Goal: Task Accomplishment & Management: Complete application form

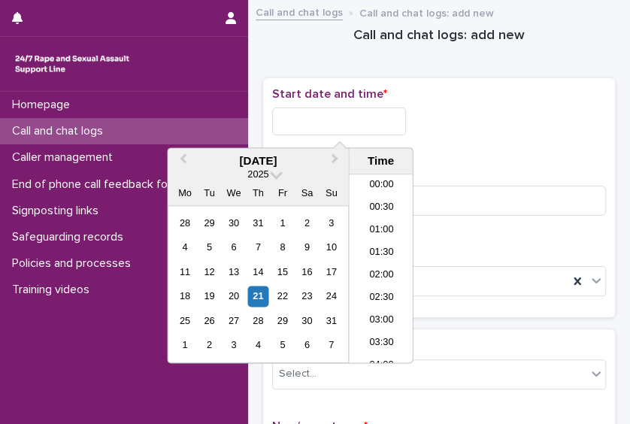
scroll to position [773, 0]
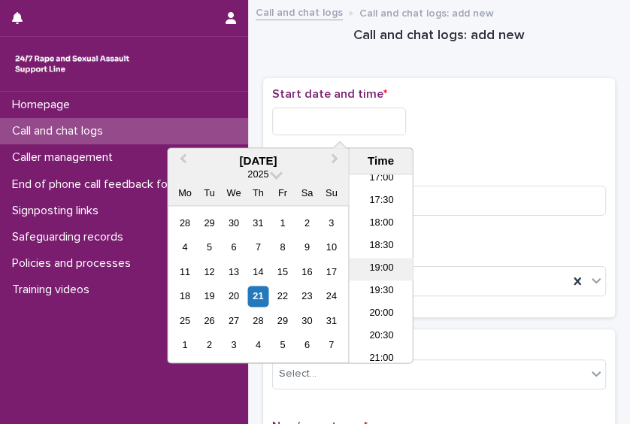
click at [386, 273] on li "19:00" at bounding box center [381, 269] width 64 height 23
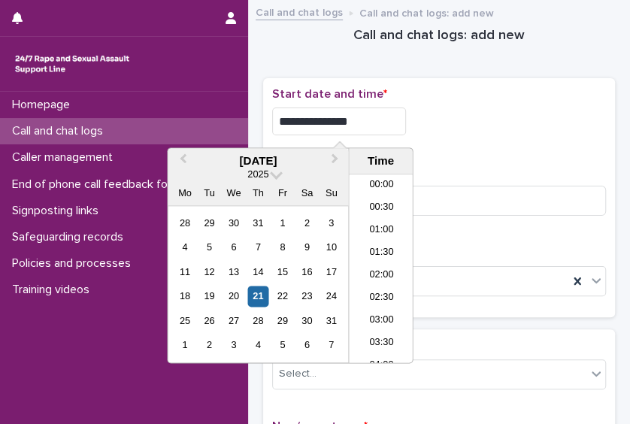
click at [365, 120] on input "**********" at bounding box center [339, 121] width 134 height 28
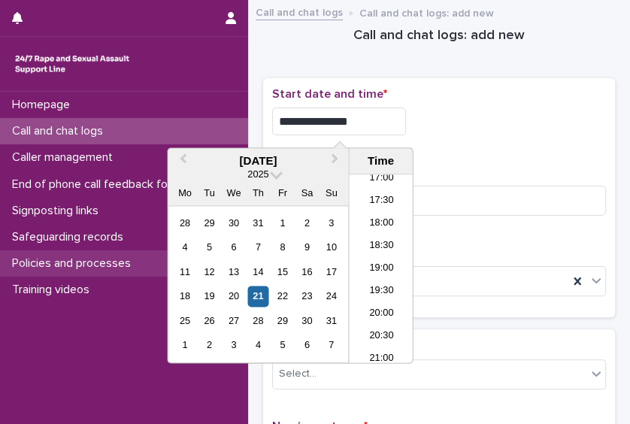
type input "**********"
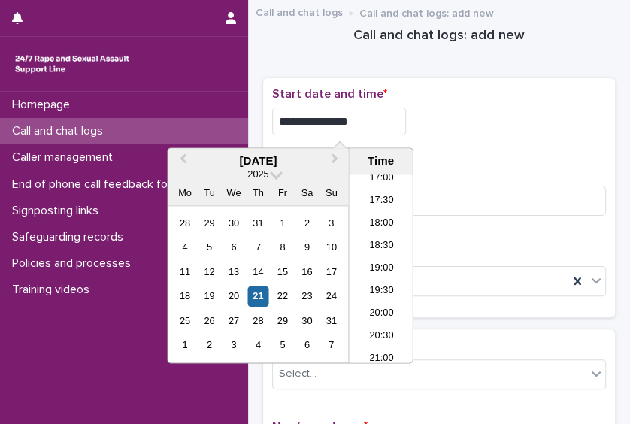
click at [489, 94] on p "Start date and time *" at bounding box center [439, 94] width 334 height 14
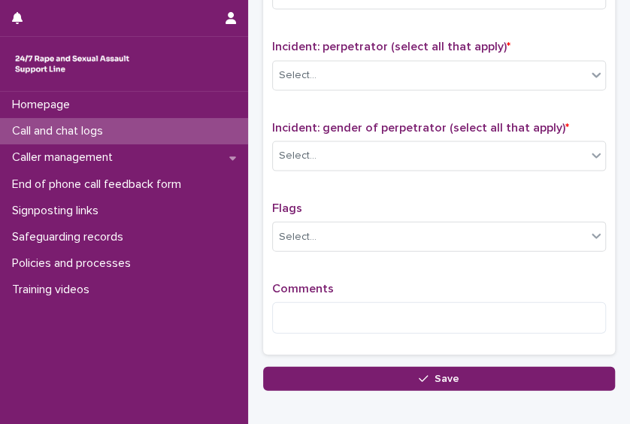
scroll to position [1144, 0]
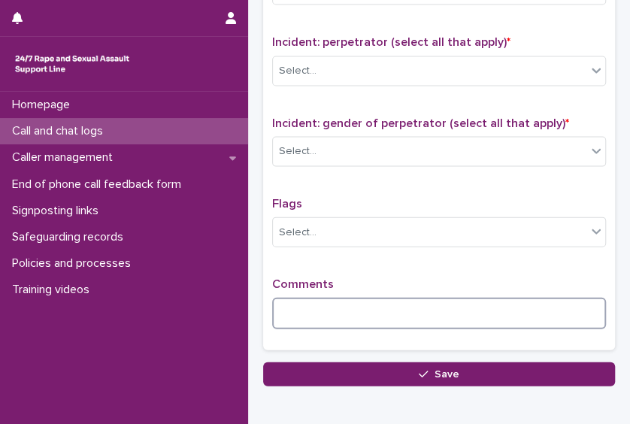
click at [409, 298] on textarea at bounding box center [439, 314] width 334 height 32
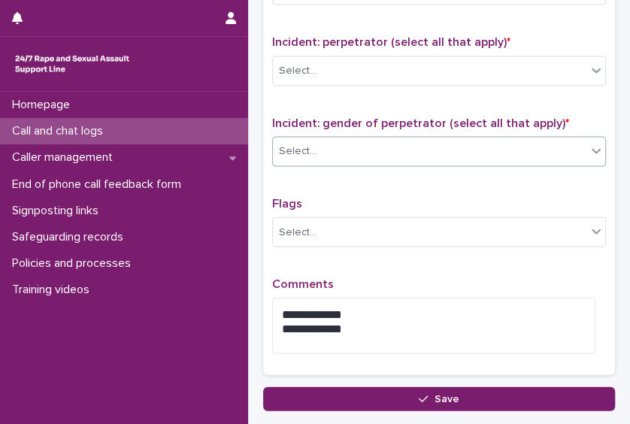
click at [427, 152] on div "Select..." at bounding box center [429, 151] width 313 height 25
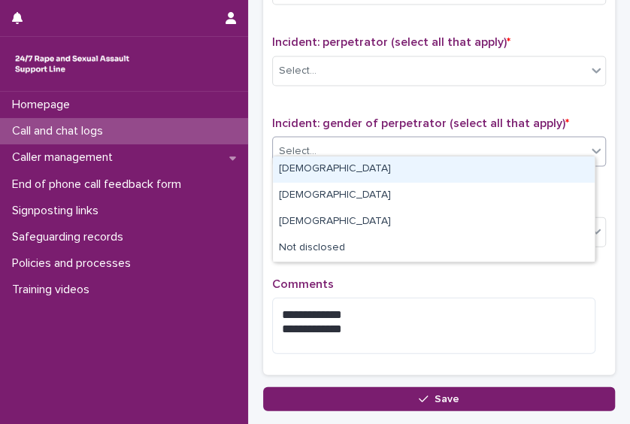
click at [409, 173] on div "[DEMOGRAPHIC_DATA]" at bounding box center [434, 169] width 322 height 26
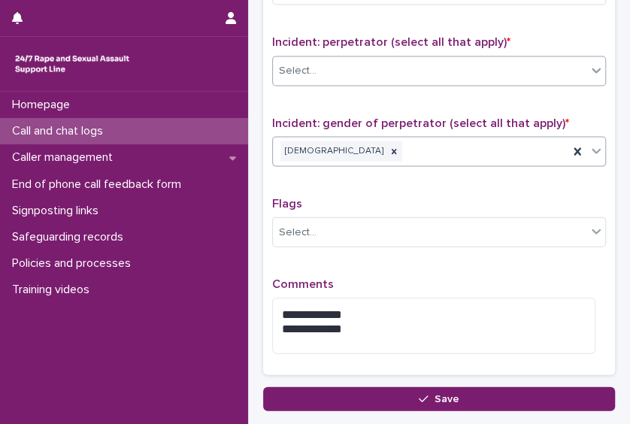
click at [410, 67] on div "Select..." at bounding box center [429, 71] width 313 height 25
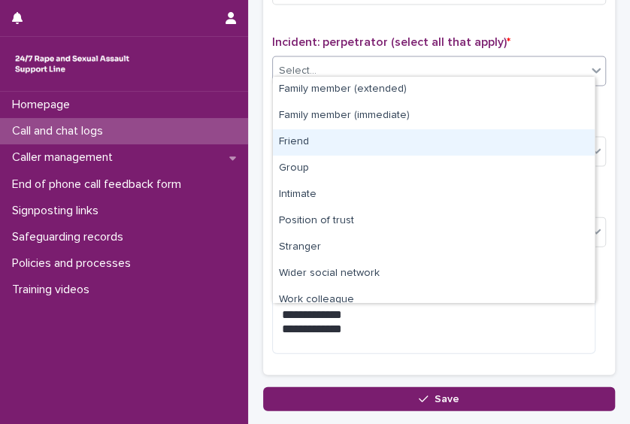
click at [376, 134] on div "Friend" at bounding box center [434, 142] width 322 height 26
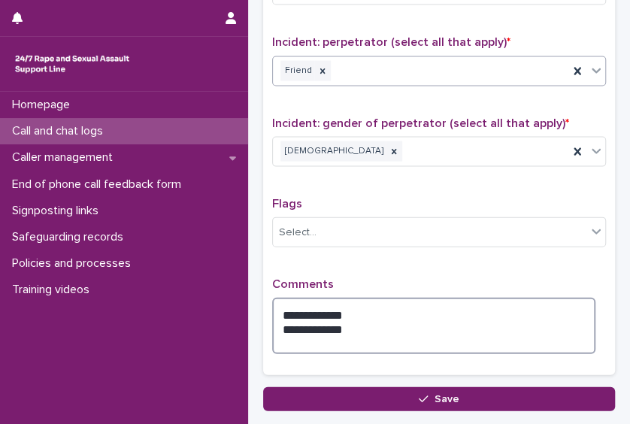
click at [355, 316] on textarea "**********" at bounding box center [433, 326] width 323 height 56
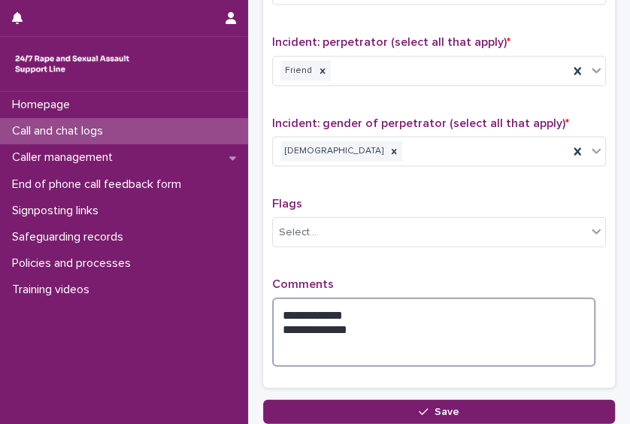
type textarea "**********"
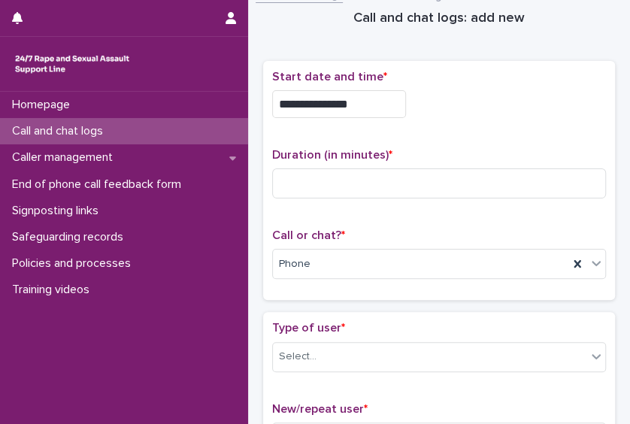
scroll to position [15, 0]
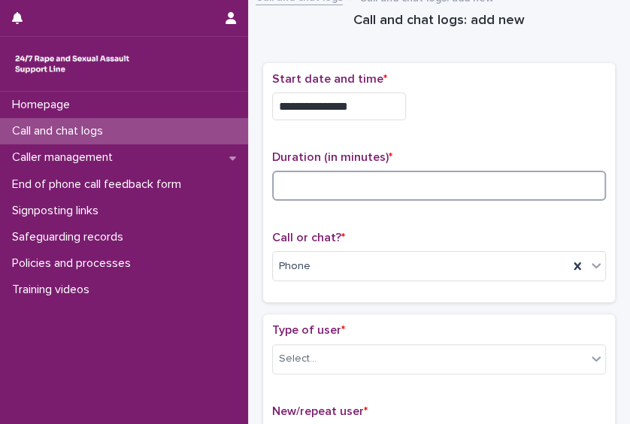
click at [372, 183] on input at bounding box center [439, 186] width 334 height 30
type input "*"
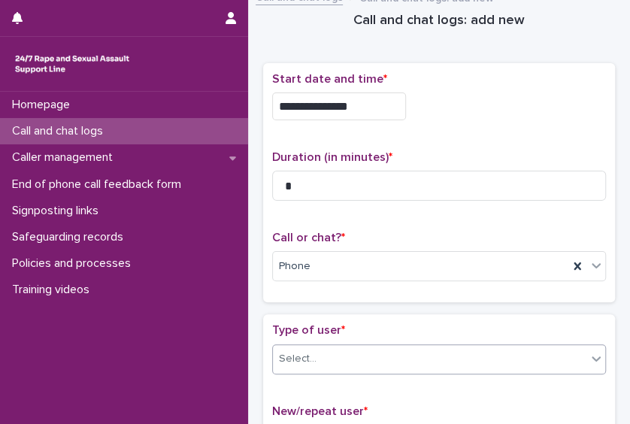
click at [336, 349] on div "Select..." at bounding box center [429, 358] width 313 height 25
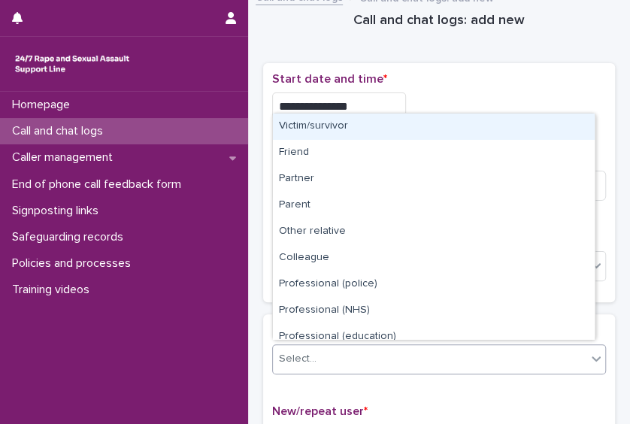
click at [340, 131] on div "Victim/survivor" at bounding box center [434, 126] width 322 height 26
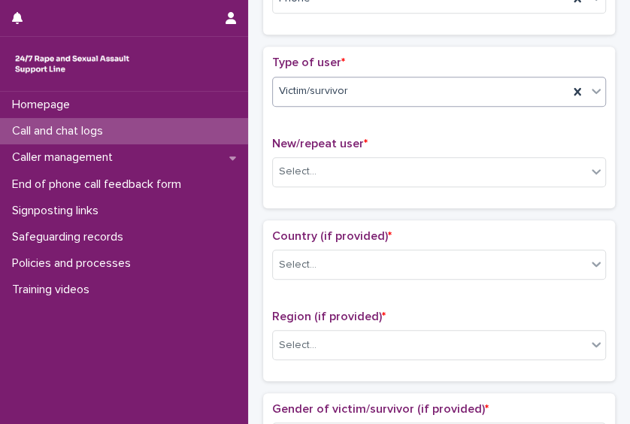
scroll to position [296, 0]
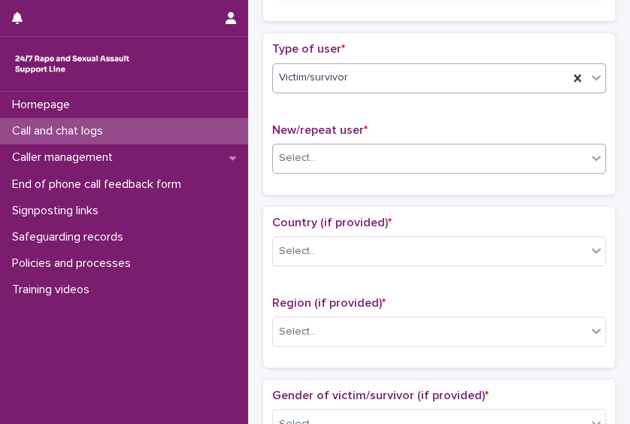
click at [479, 156] on div "Select..." at bounding box center [429, 158] width 313 height 25
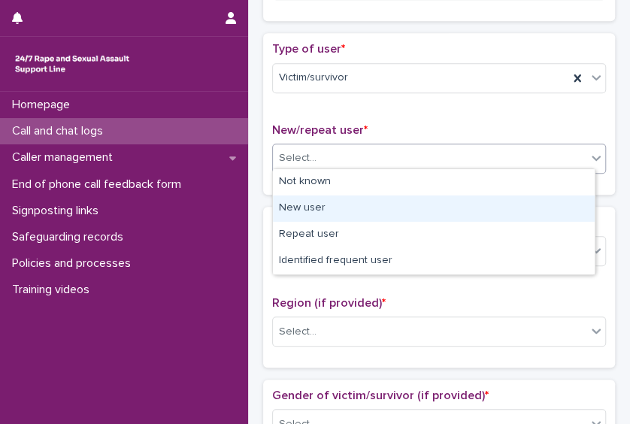
click at [446, 210] on div "New user" at bounding box center [434, 208] width 322 height 26
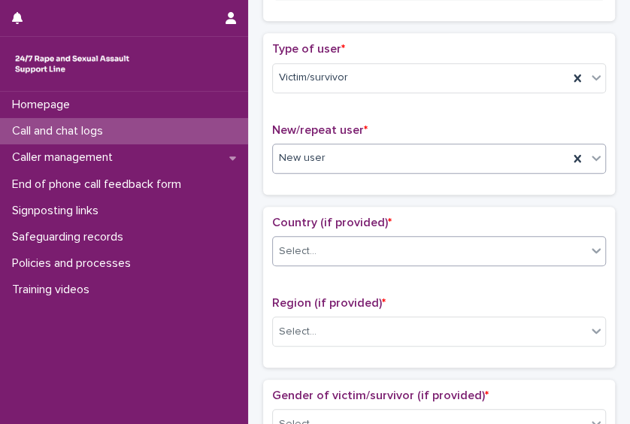
click at [427, 250] on div "Select..." at bounding box center [429, 251] width 313 height 25
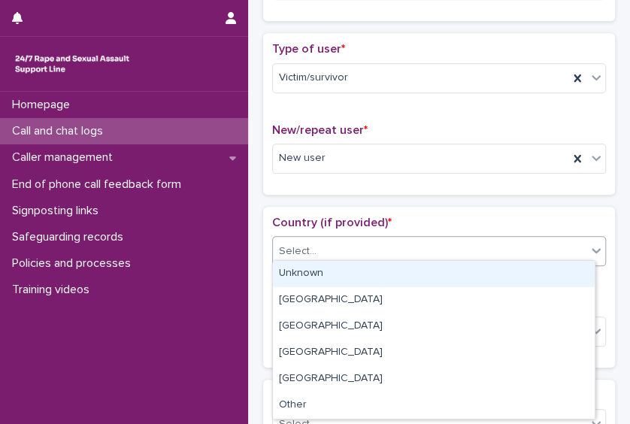
click at [402, 279] on div "Unknown" at bounding box center [434, 274] width 322 height 26
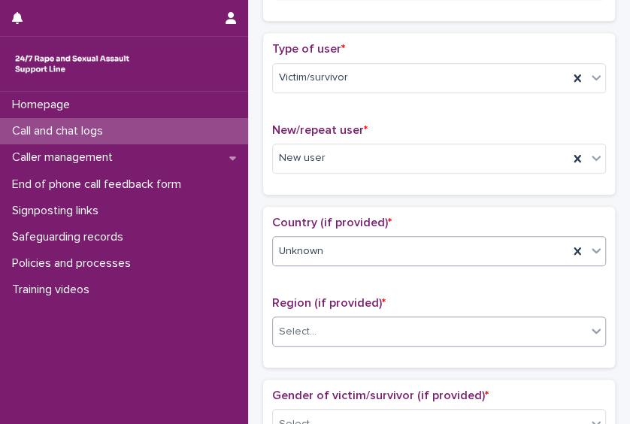
click at [393, 319] on div "Select..." at bounding box center [429, 331] width 313 height 25
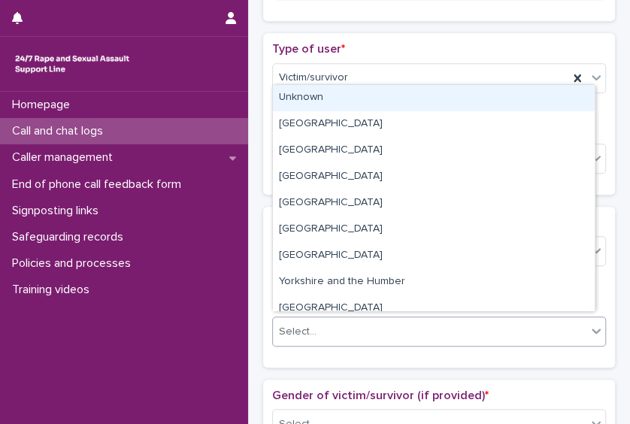
click at [373, 104] on div "Unknown" at bounding box center [434, 98] width 322 height 26
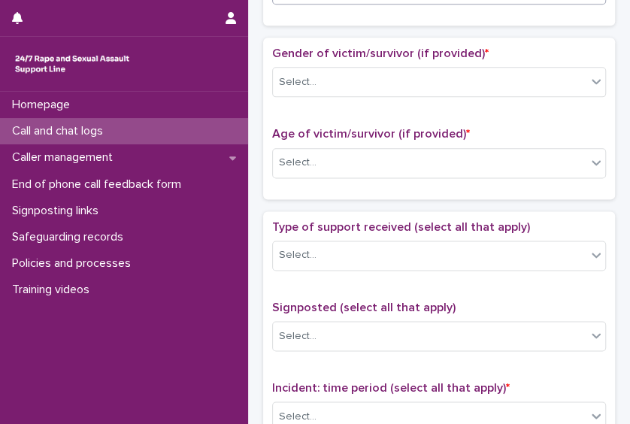
scroll to position [644, 0]
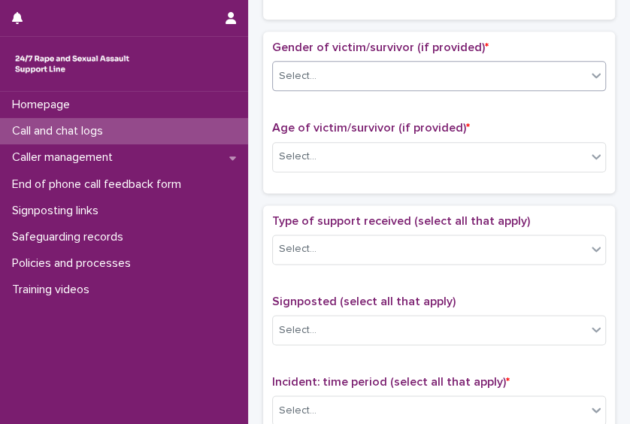
click at [498, 71] on div "Select..." at bounding box center [429, 76] width 313 height 25
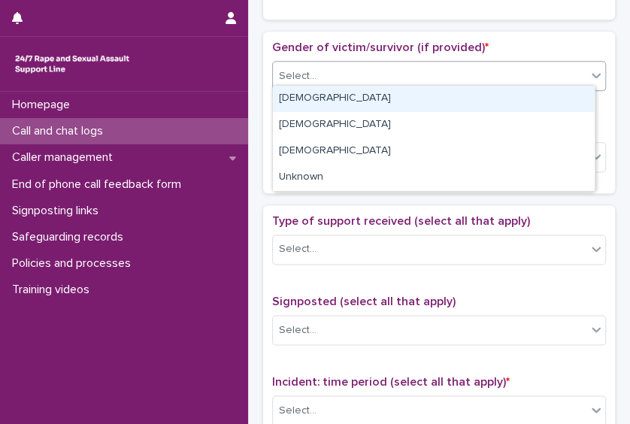
click at [458, 101] on div "[DEMOGRAPHIC_DATA]" at bounding box center [434, 99] width 322 height 26
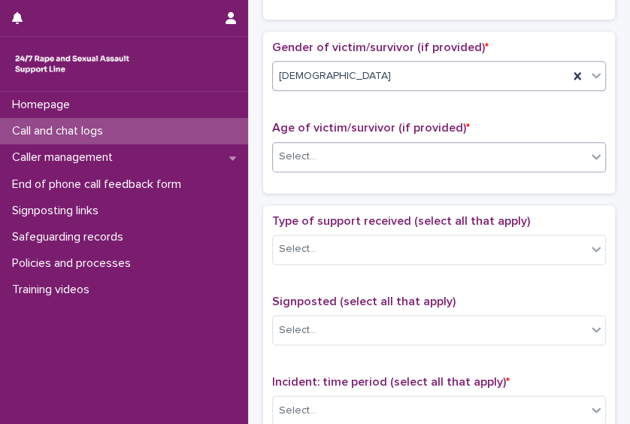
click at [435, 153] on div "Select..." at bounding box center [429, 156] width 313 height 25
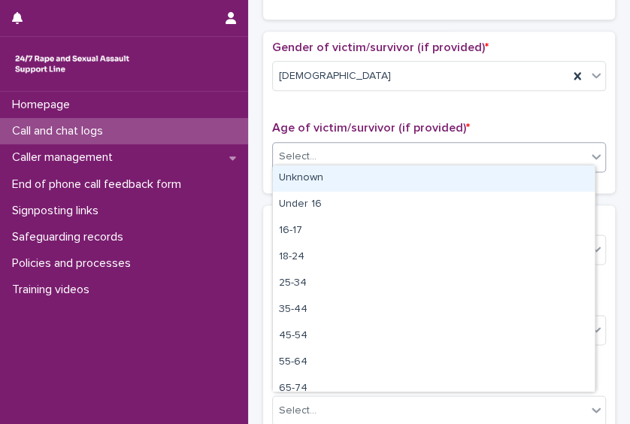
click at [410, 171] on div "Unknown" at bounding box center [434, 178] width 322 height 26
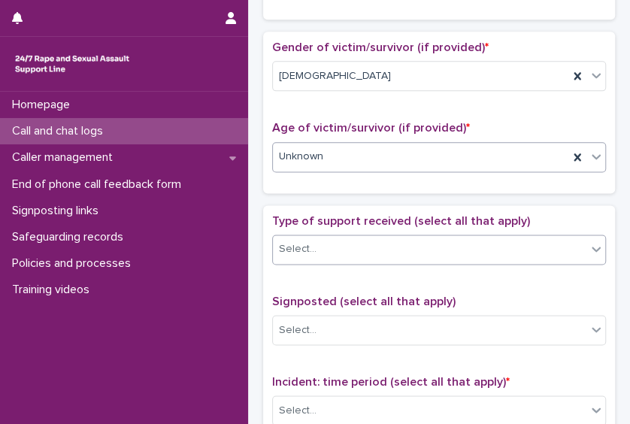
click at [392, 243] on div "Select..." at bounding box center [429, 249] width 313 height 25
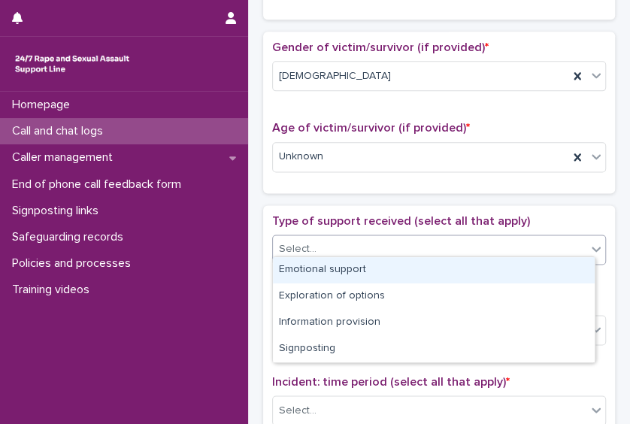
click at [373, 272] on div "Emotional support" at bounding box center [434, 270] width 322 height 26
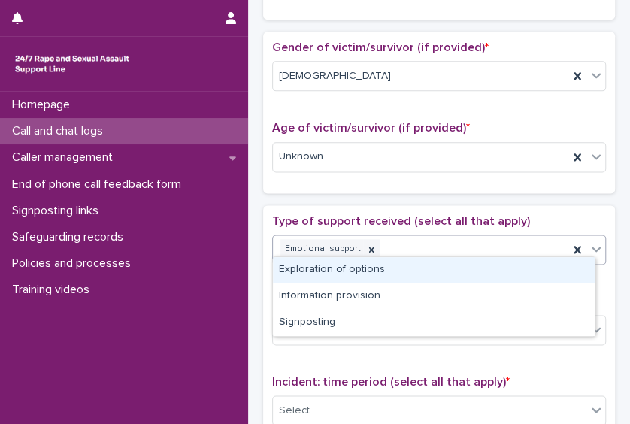
click at [423, 236] on div "Emotional support" at bounding box center [420, 249] width 295 height 26
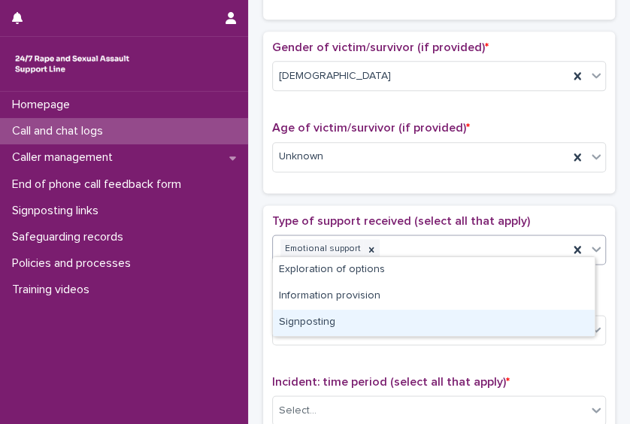
drag, startPoint x: 391, startPoint y: 309, endPoint x: 389, endPoint y: 320, distance: 11.4
click at [389, 320] on div "Signposting" at bounding box center [434, 323] width 322 height 26
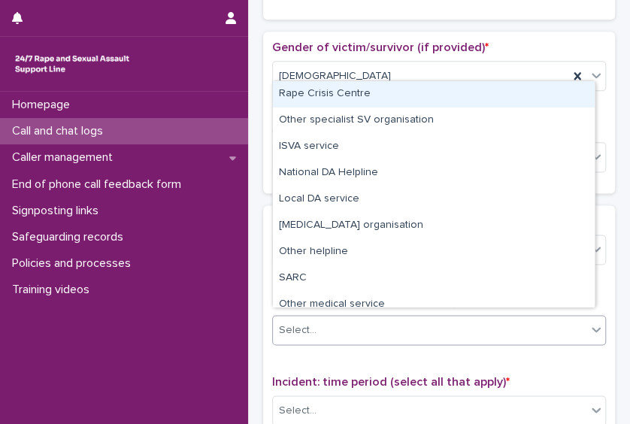
click at [389, 320] on div "Select..." at bounding box center [429, 330] width 313 height 25
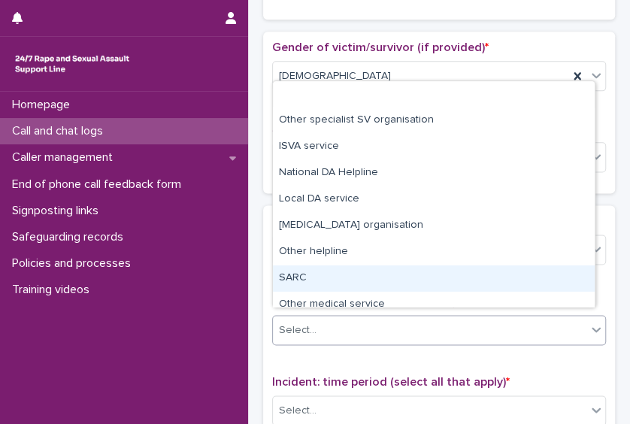
scroll to position [89, 0]
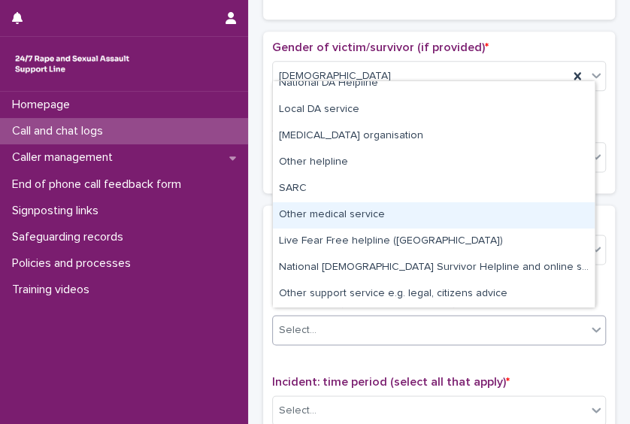
click at [541, 220] on div "Other medical service" at bounding box center [434, 215] width 322 height 26
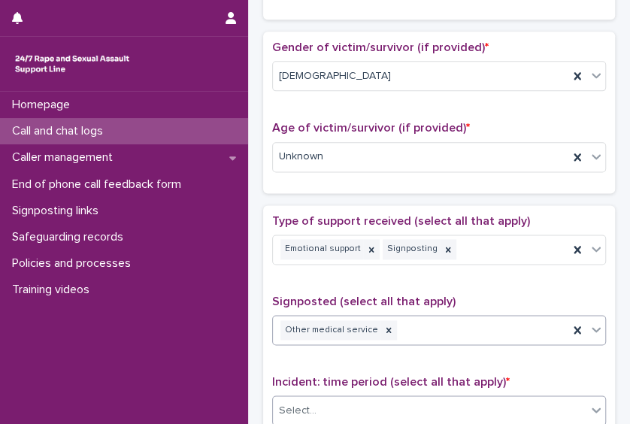
click at [479, 400] on div "Select..." at bounding box center [429, 410] width 313 height 25
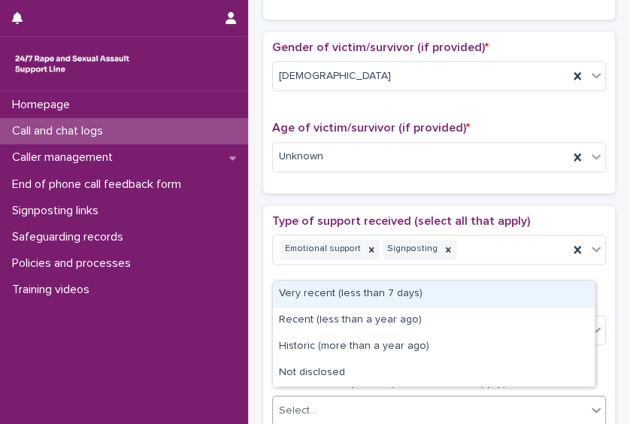
click at [454, 292] on div "Very recent (less than 7 days)" at bounding box center [434, 294] width 322 height 26
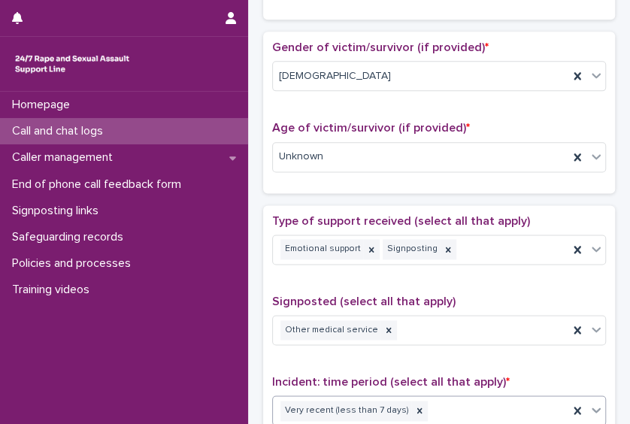
click at [450, 406] on div "Very recent (less than 7 days)" at bounding box center [420, 410] width 295 height 26
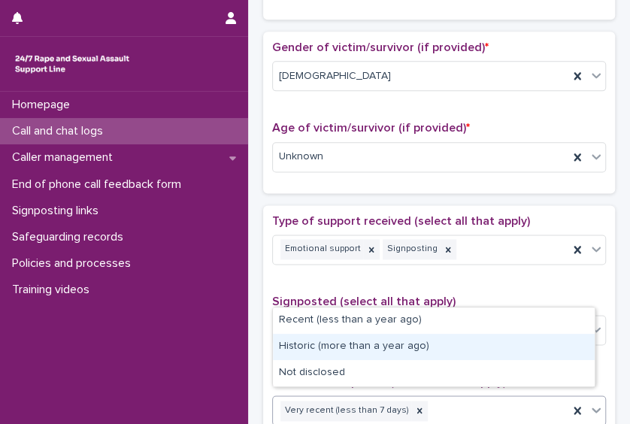
click at [444, 347] on div "Historic (more than a year ago)" at bounding box center [434, 347] width 322 height 26
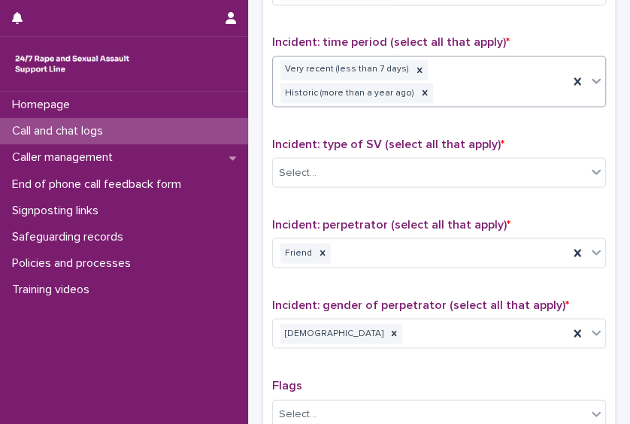
scroll to position [988, 0]
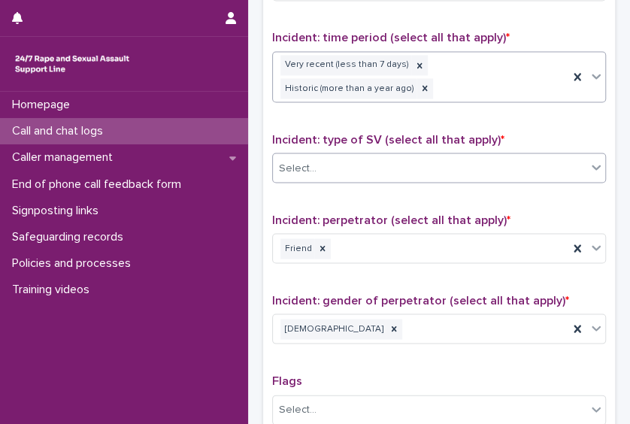
click at [517, 156] on div "Select..." at bounding box center [429, 168] width 313 height 25
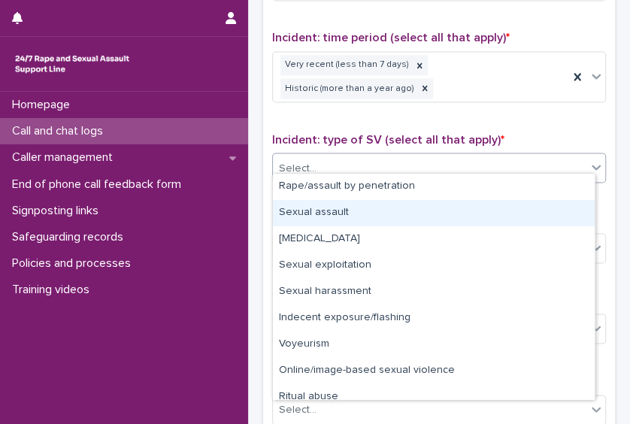
click at [504, 204] on div "Sexual assault" at bounding box center [434, 213] width 322 height 26
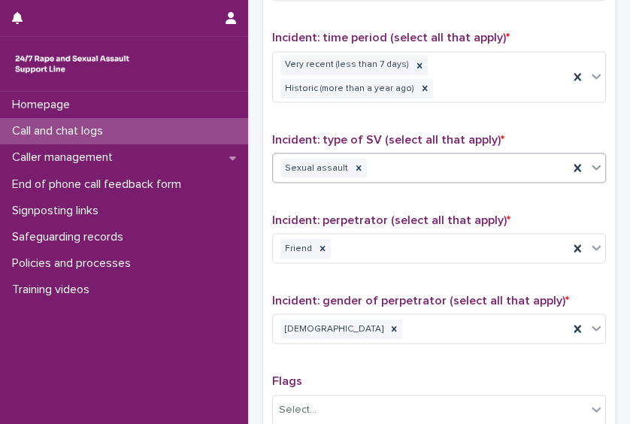
scroll to position [1272, 0]
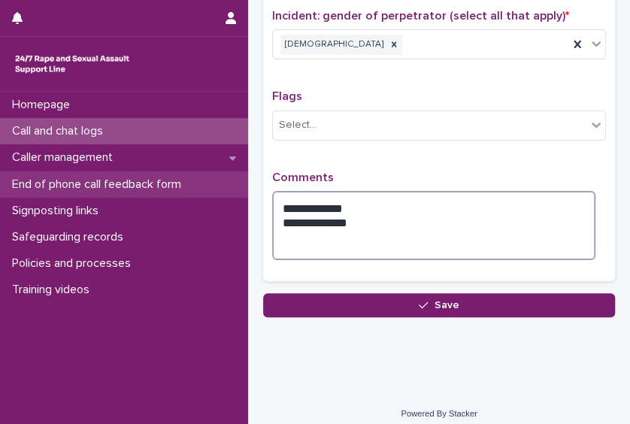
drag, startPoint x: 386, startPoint y: 213, endPoint x: 238, endPoint y: 174, distance: 153.1
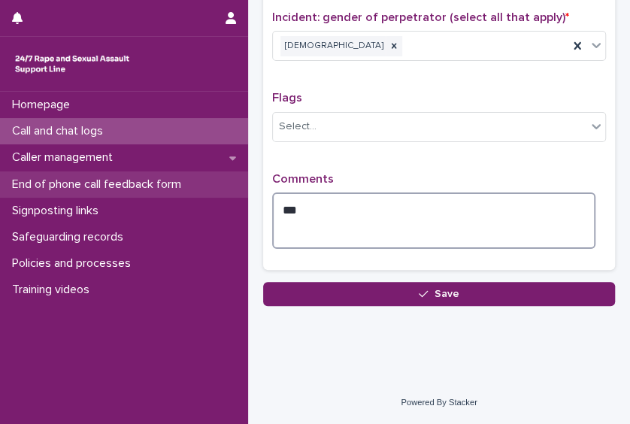
scroll to position [1259, 0]
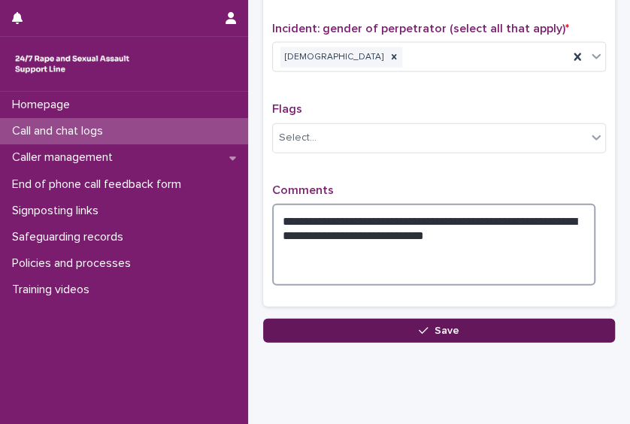
type textarea "**********"
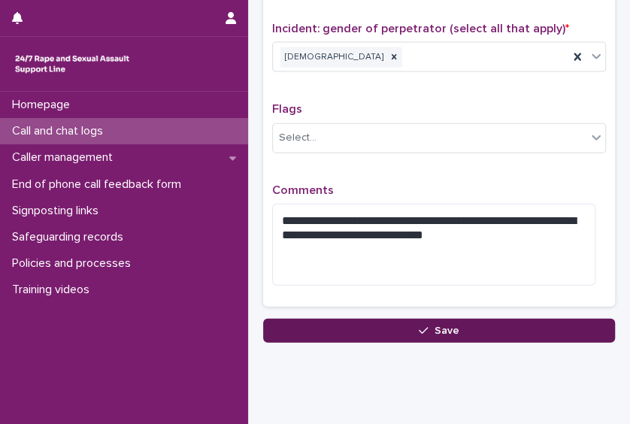
click at [390, 322] on button "Save" at bounding box center [439, 331] width 352 height 24
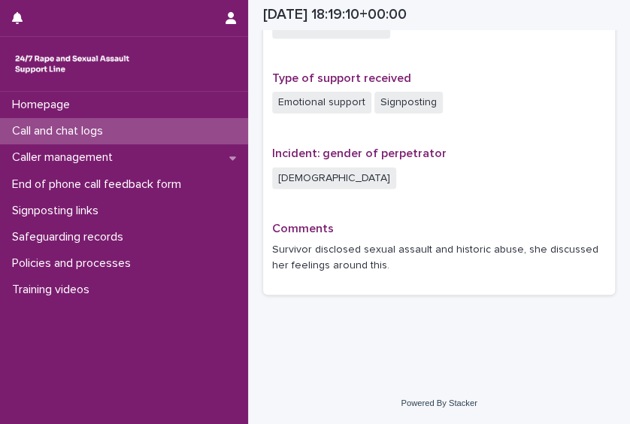
scroll to position [1029, 0]
click at [126, 128] on div "Call and chat logs" at bounding box center [124, 131] width 248 height 26
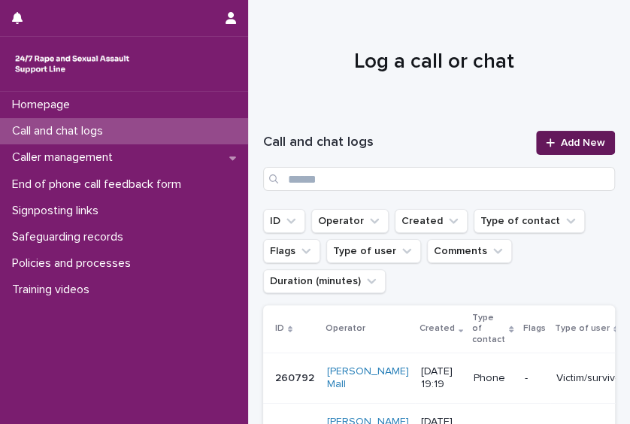
click at [545, 144] on icon at bounding box center [549, 142] width 9 height 11
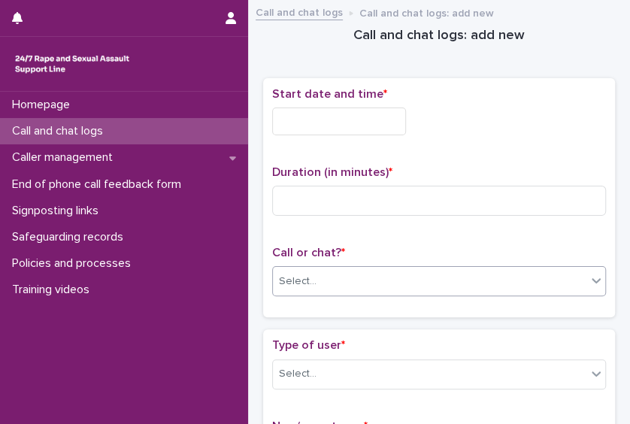
click at [446, 270] on div "Select..." at bounding box center [429, 281] width 313 height 25
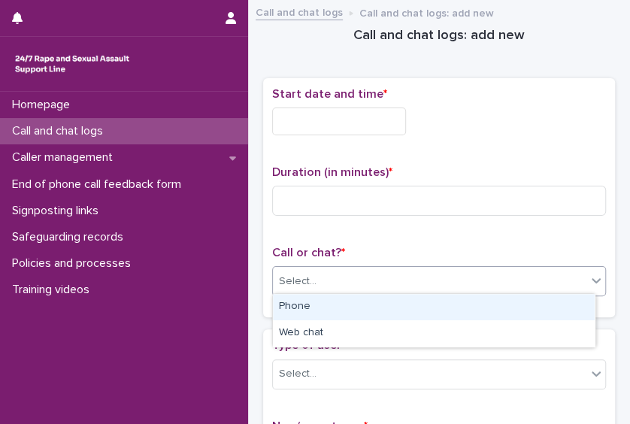
click at [409, 302] on div "Phone" at bounding box center [434, 307] width 322 height 26
